Goal: Task Accomplishment & Management: Manage account settings

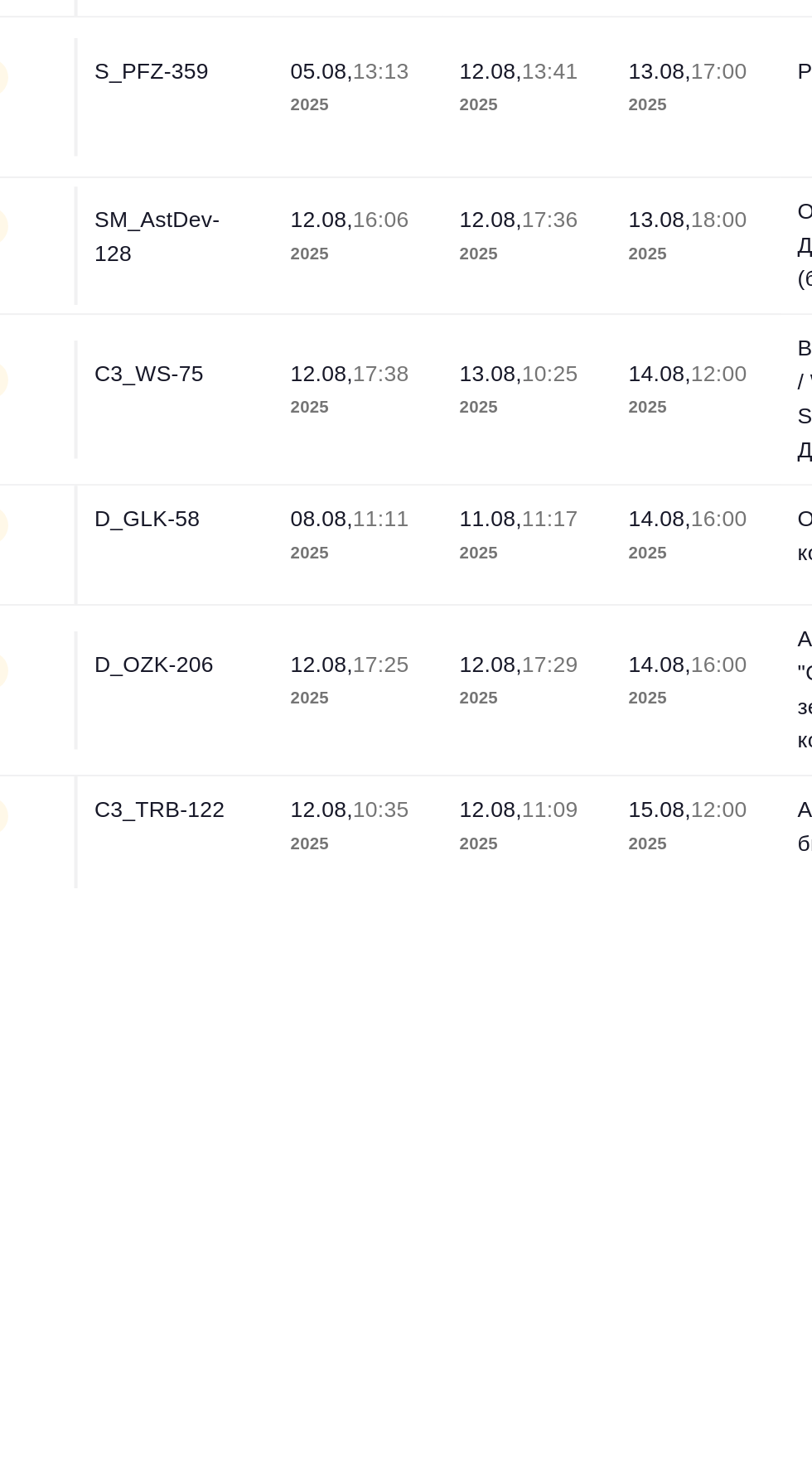
scroll to position [115, 0]
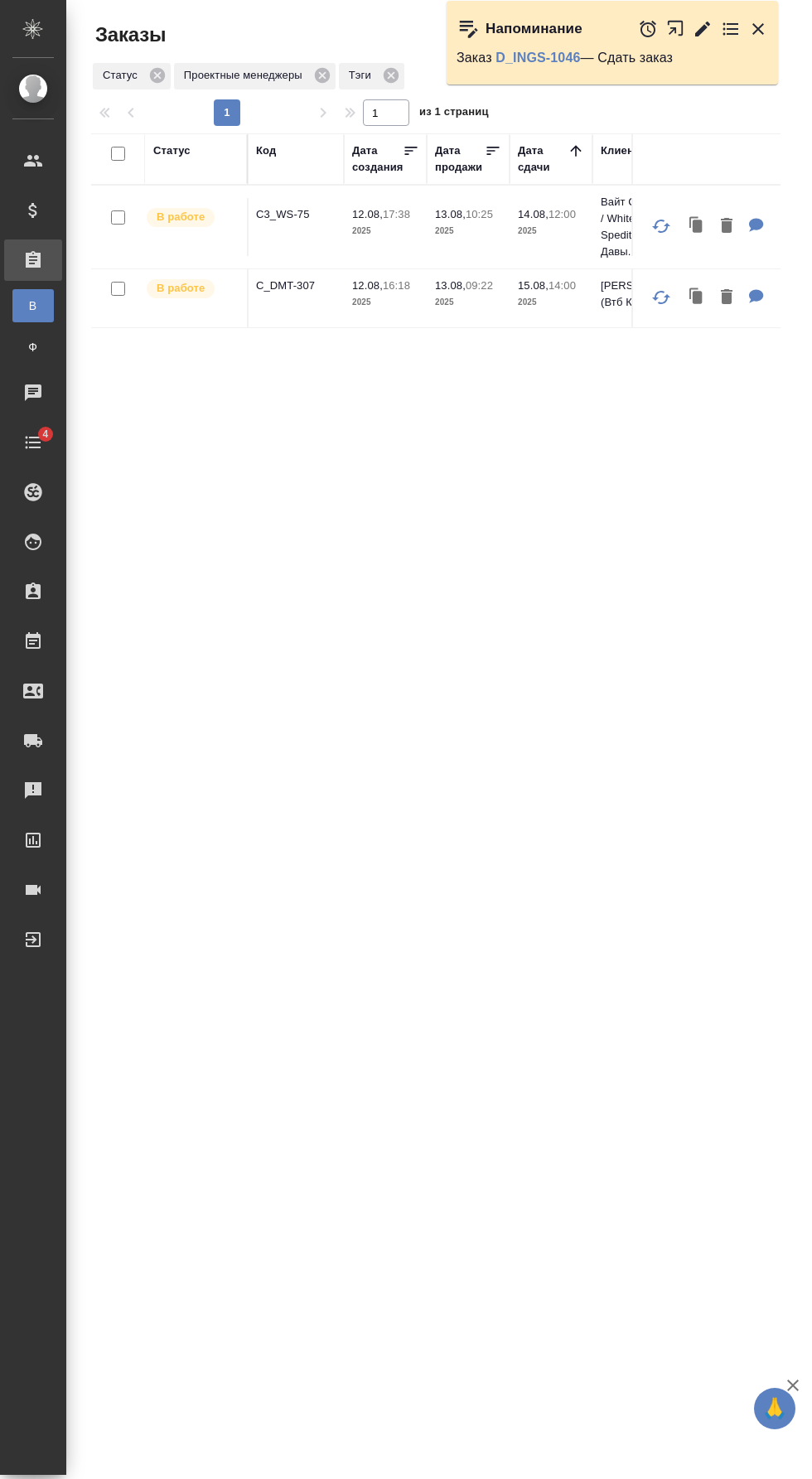
click at [754, 36] on icon "button" at bounding box center [757, 28] width 20 height 20
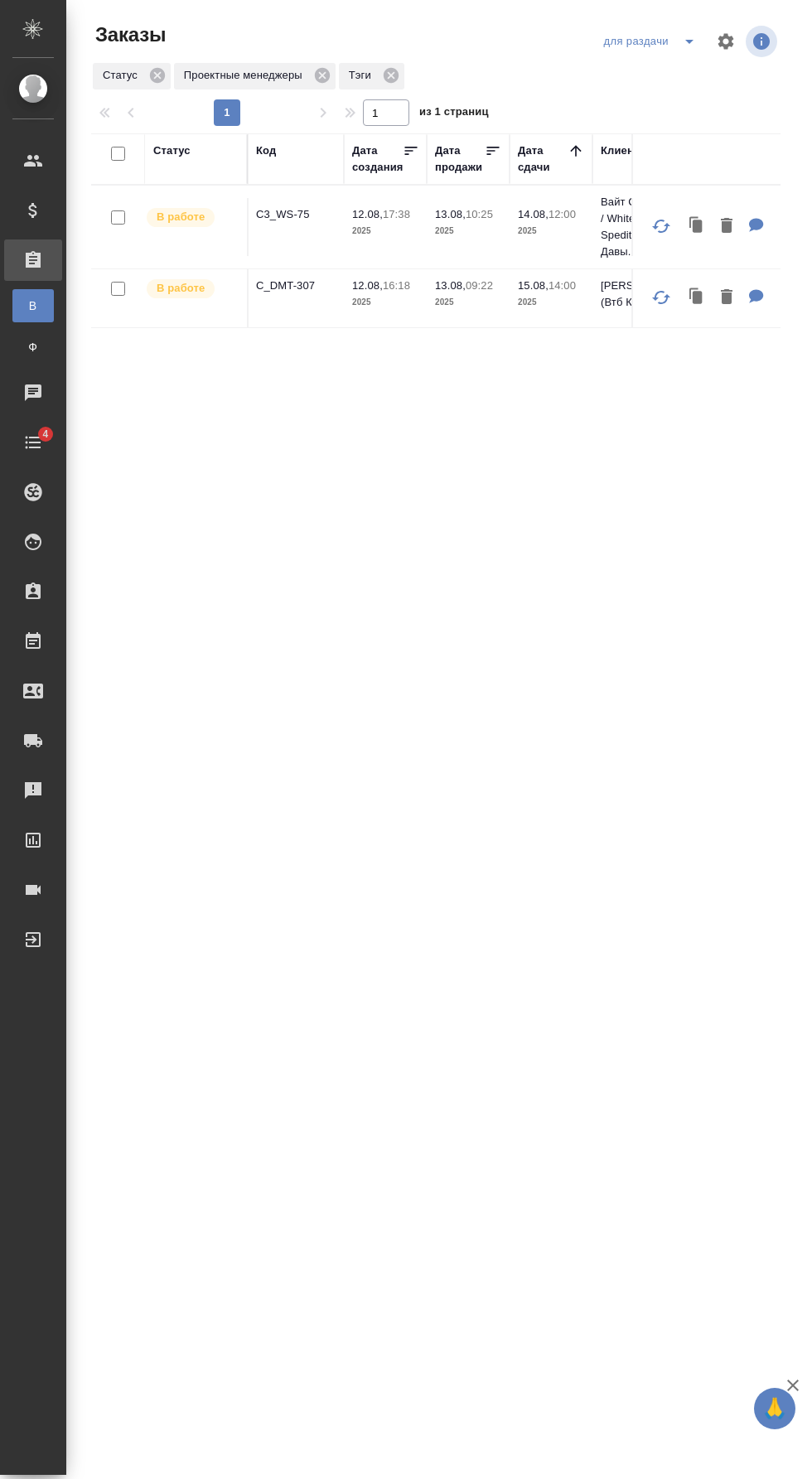
click at [684, 41] on icon "split button" at bounding box center [688, 41] width 20 height 20
click at [678, 74] on li "заказы команды" at bounding box center [653, 74] width 117 height 27
